Goal: Task Accomplishment & Management: Manage account settings

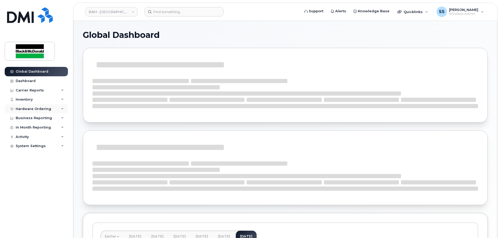
click at [43, 109] on div "Hardware Ordering" at bounding box center [34, 109] width 36 height 4
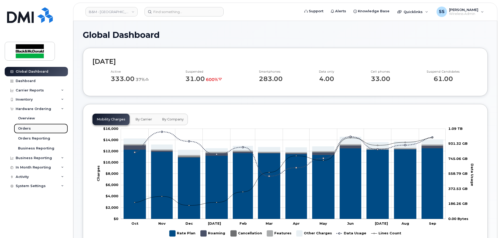
click at [34, 130] on link "Orders" at bounding box center [41, 129] width 54 height 10
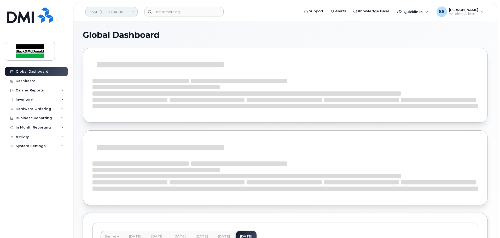
click at [113, 15] on link "B&M - [GEOGRAPHIC_DATA]" at bounding box center [111, 11] width 52 height 9
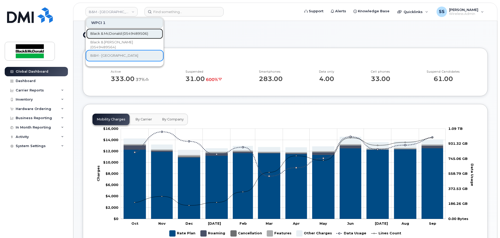
click at [115, 33] on span "Black & McDonald (0549489506)" at bounding box center [119, 33] width 58 height 5
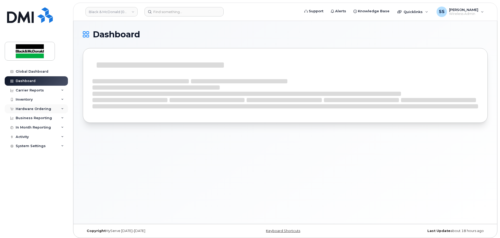
click at [33, 108] on div "Hardware Ordering" at bounding box center [34, 109] width 36 height 4
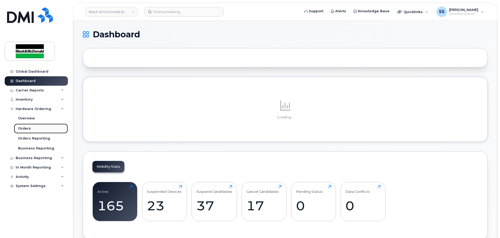
click at [29, 130] on div "Orders" at bounding box center [24, 128] width 13 height 5
